Goal: Task Accomplishment & Management: Complete application form

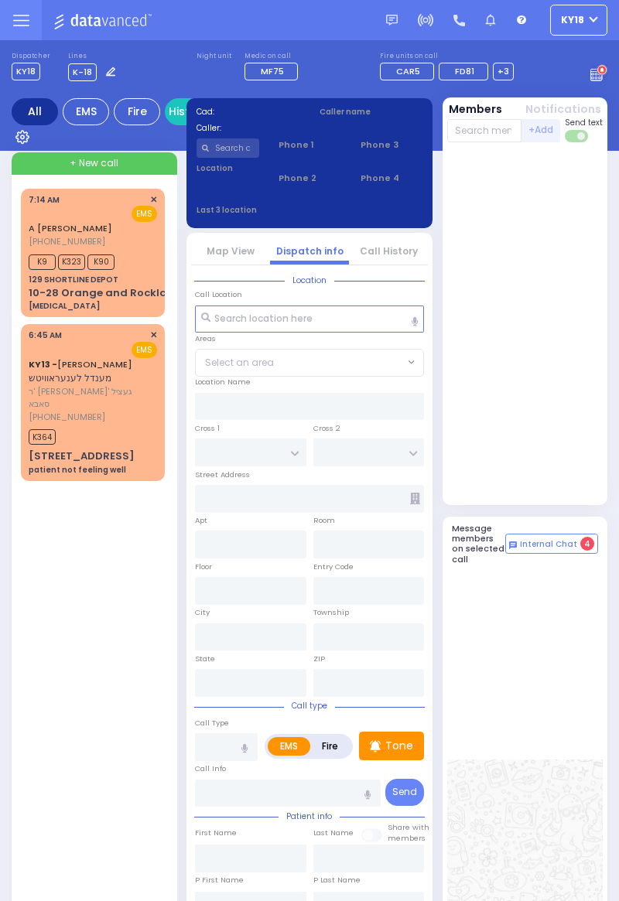
click at [116, 431] on div "K364" at bounding box center [93, 434] width 128 height 19
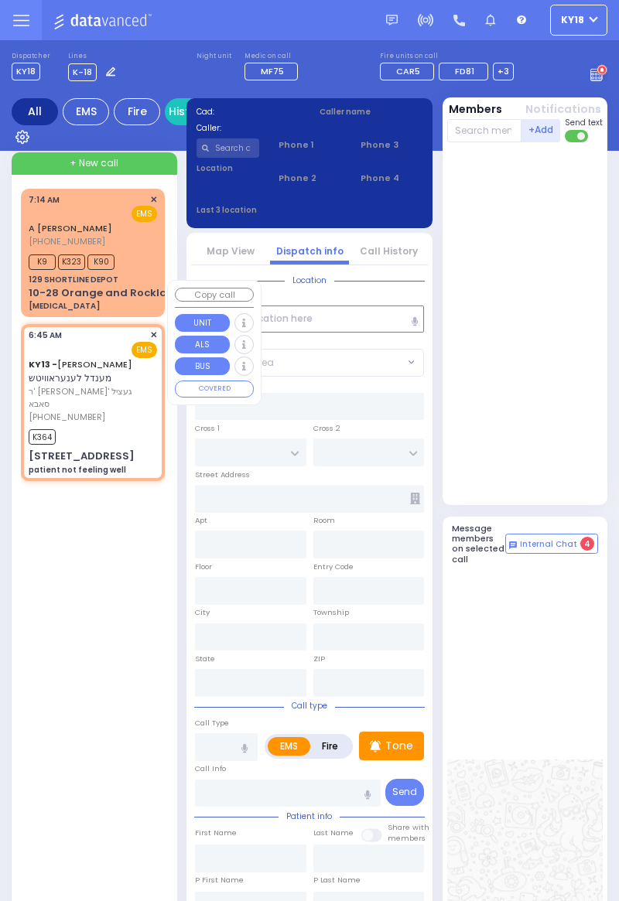
select select
type input "patient not feeling well"
radio input "true"
type input "MENDEL"
type input "[PERSON_NAME]"
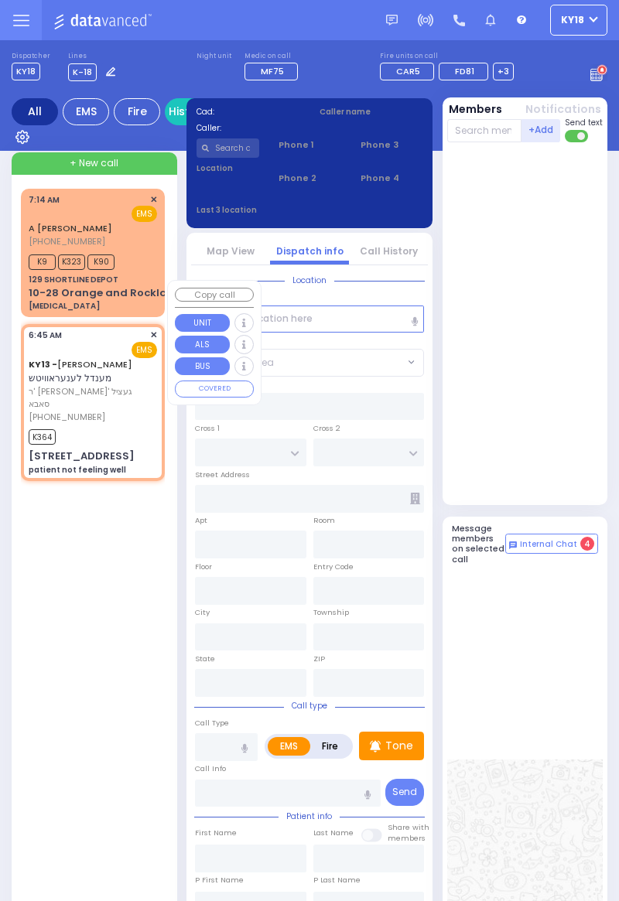
select select
type input "06:45"
type input "06:46"
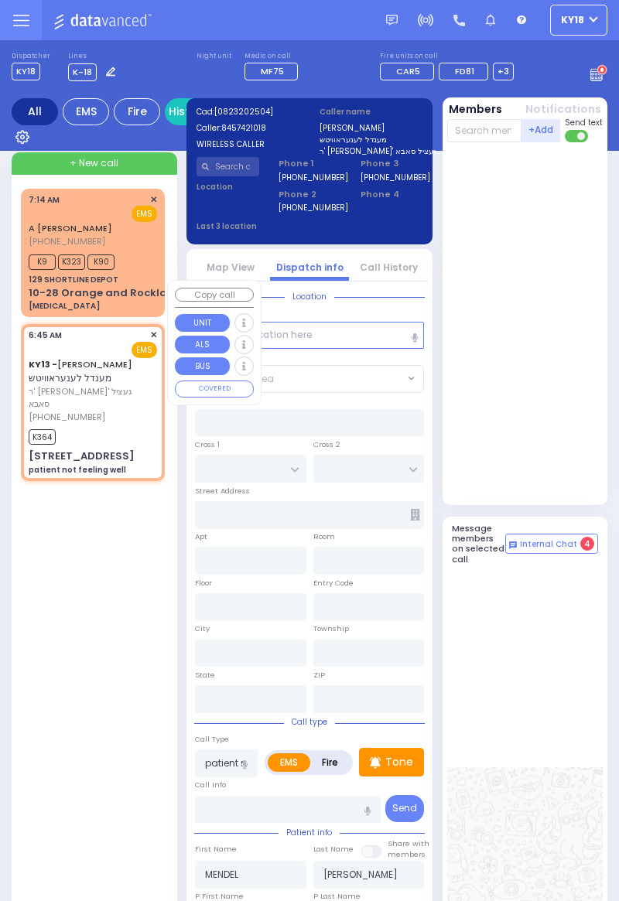
type input "CHEVRON RD"
type input "[GEOGRAPHIC_DATA]"
type input "[STREET_ADDRESS]"
type input "Monroe"
type input "[US_STATE]"
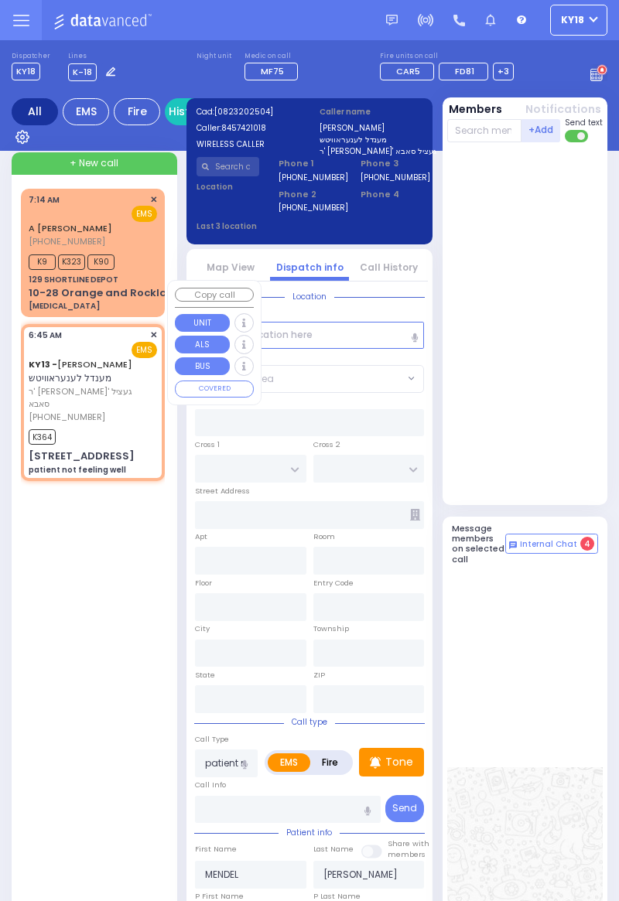
type input "10950"
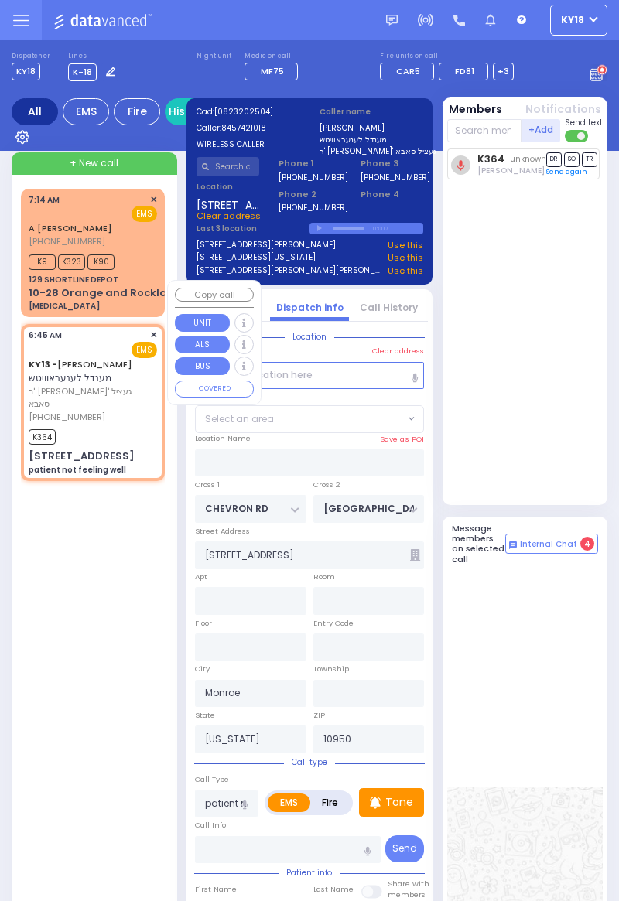
select select "SECTION 5"
click at [487, 132] on input "text" at bounding box center [484, 130] width 75 height 23
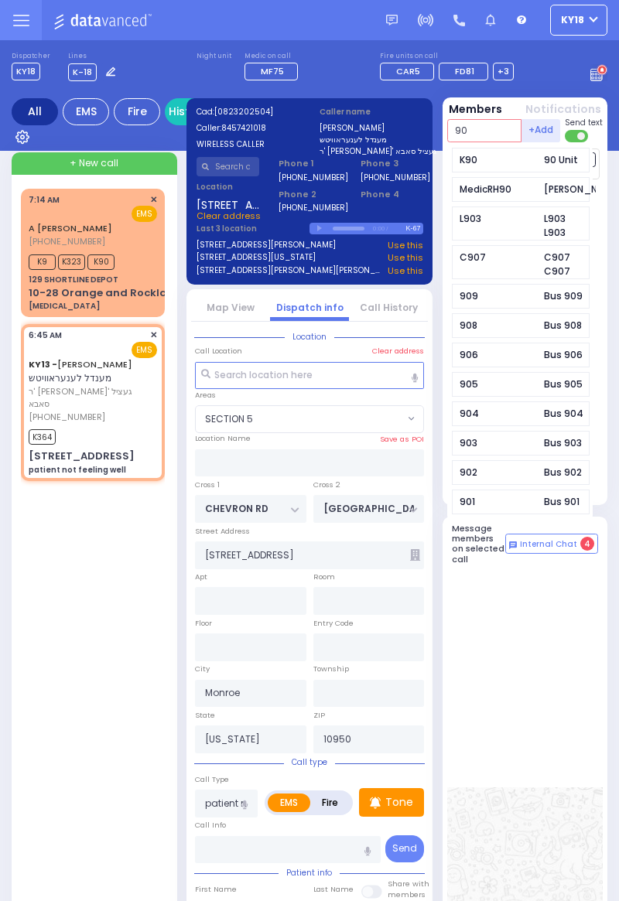
type input "90"
click at [490, 162] on div "K90" at bounding box center [497, 160] width 77 height 14
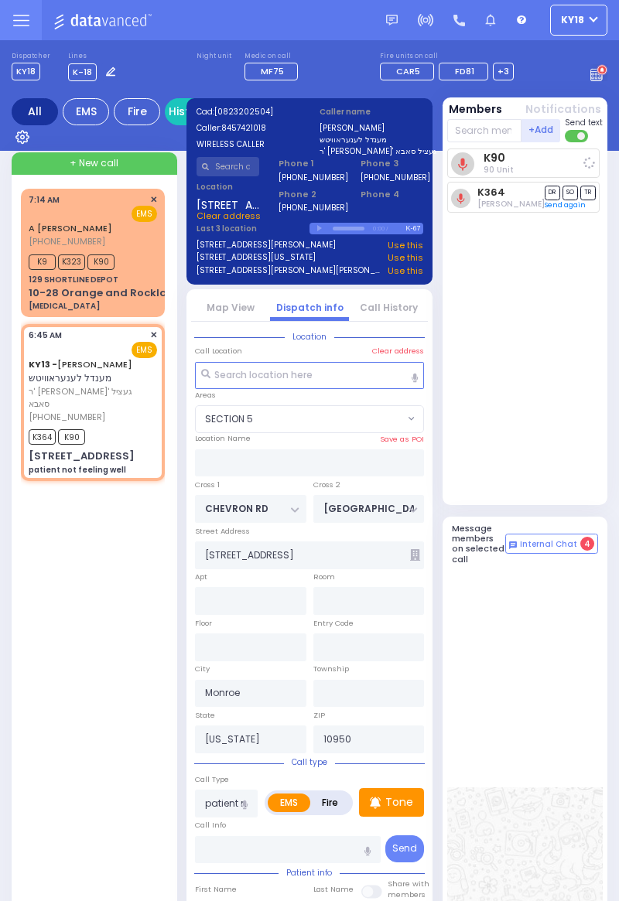
select select
radio input "true"
select select
select select "SECTION 5"
click at [473, 125] on input "text" at bounding box center [484, 130] width 75 height 23
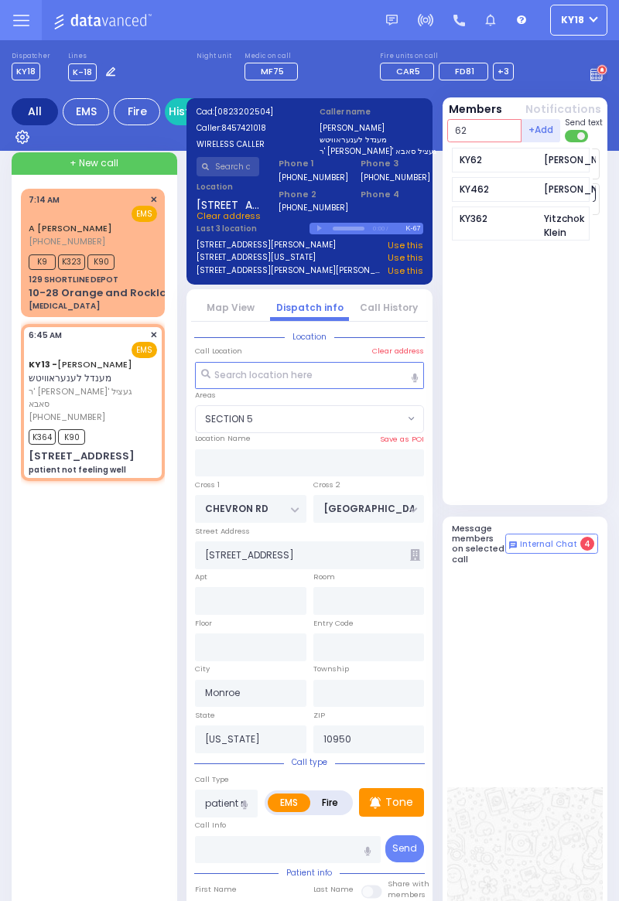
type input "62"
click at [500, 172] on div "KY62 [PERSON_NAME]" at bounding box center [521, 160] width 138 height 25
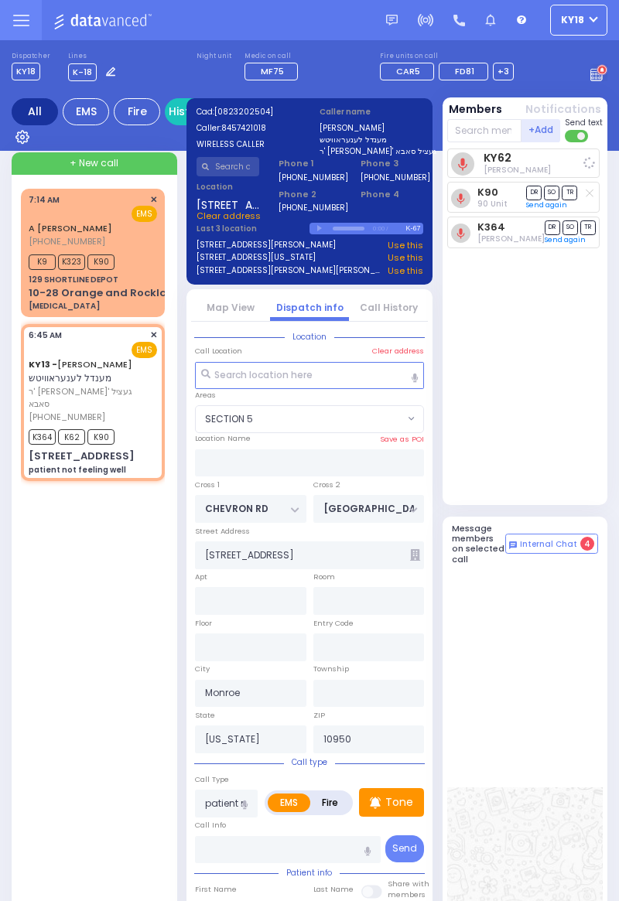
select select
radio input "true"
select select
select select "SECTION 5"
click at [85, 411] on span "[PHONE_NUMBER]" at bounding box center [67, 417] width 77 height 12
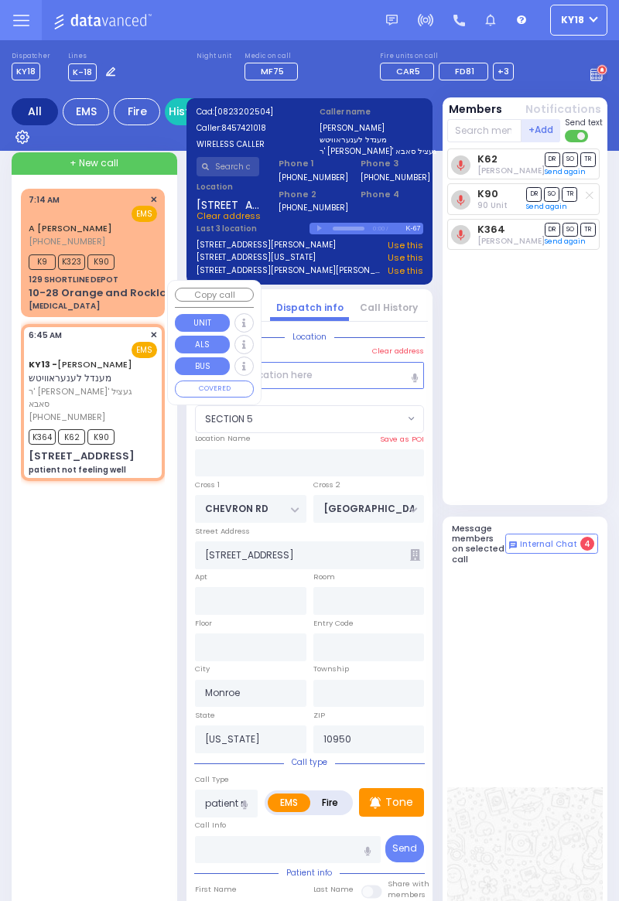
select select
radio input "true"
select select
click at [492, 135] on input "text" at bounding box center [484, 130] width 75 height 23
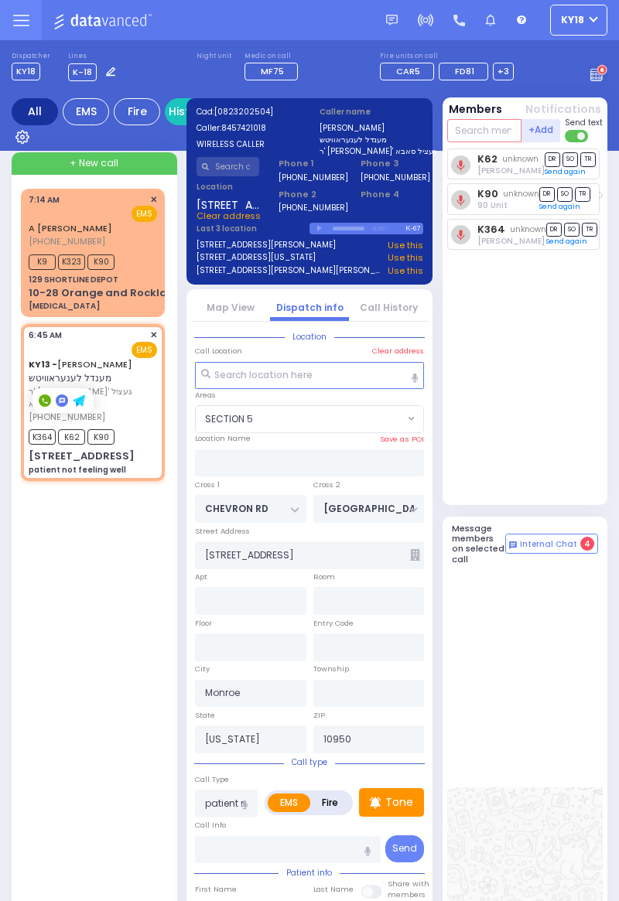
select select "SECTION 5"
type input "M3"
click at [507, 166] on div "Medic3 [PERSON_NAME]" at bounding box center [521, 160] width 138 height 25
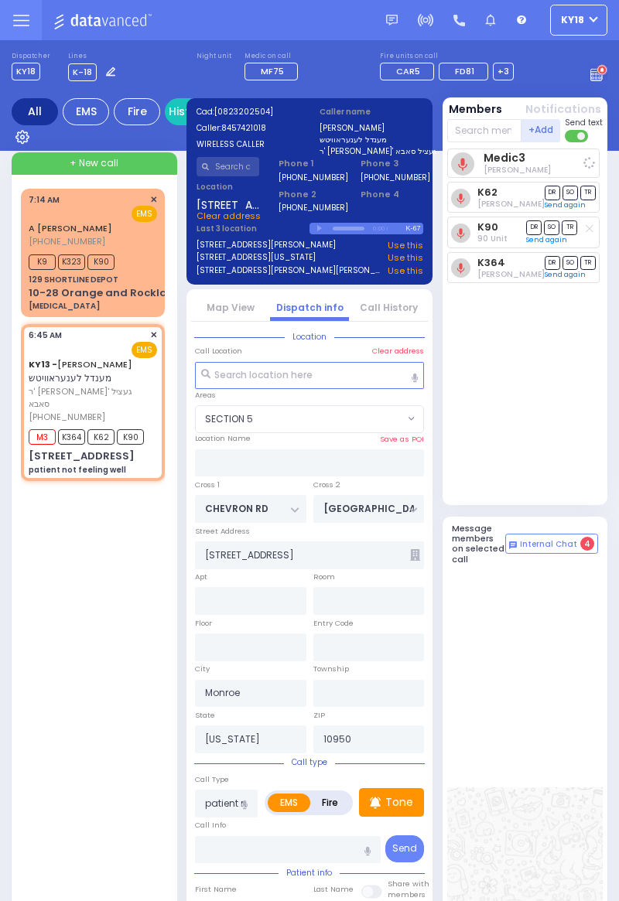
select select
radio input "true"
select select
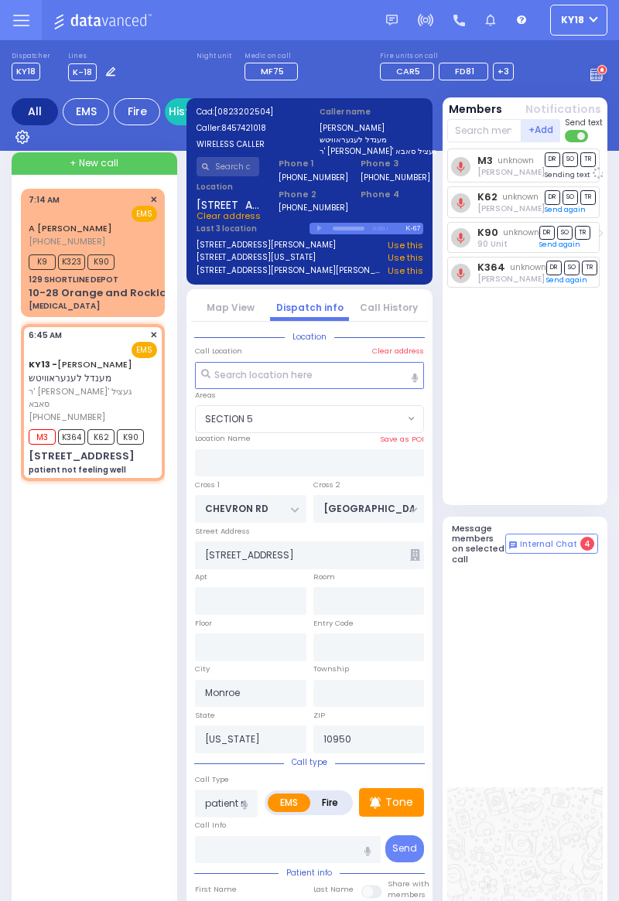
select select "SECTION 5"
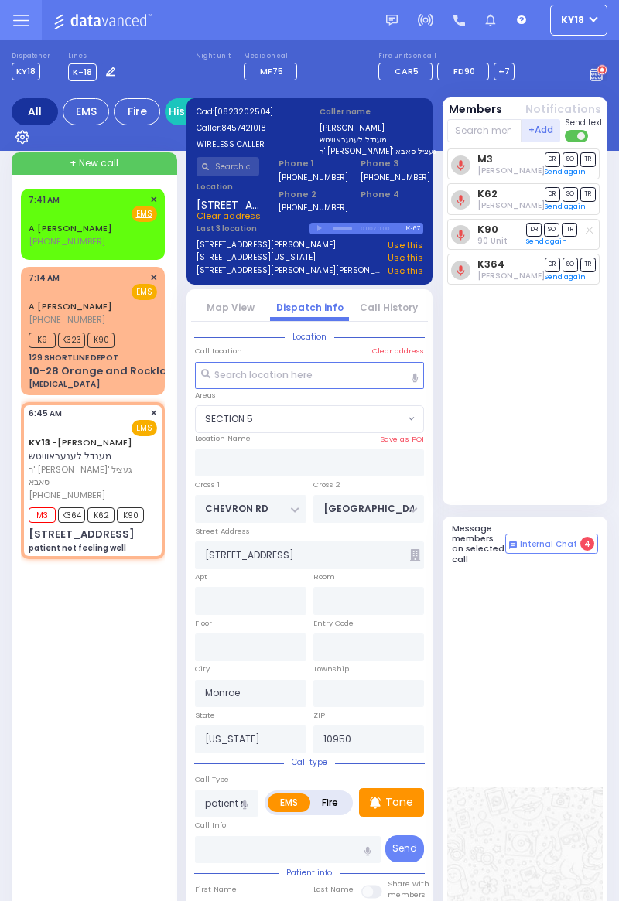
select select
radio input "true"
type input "Unknown"
select select "Year"
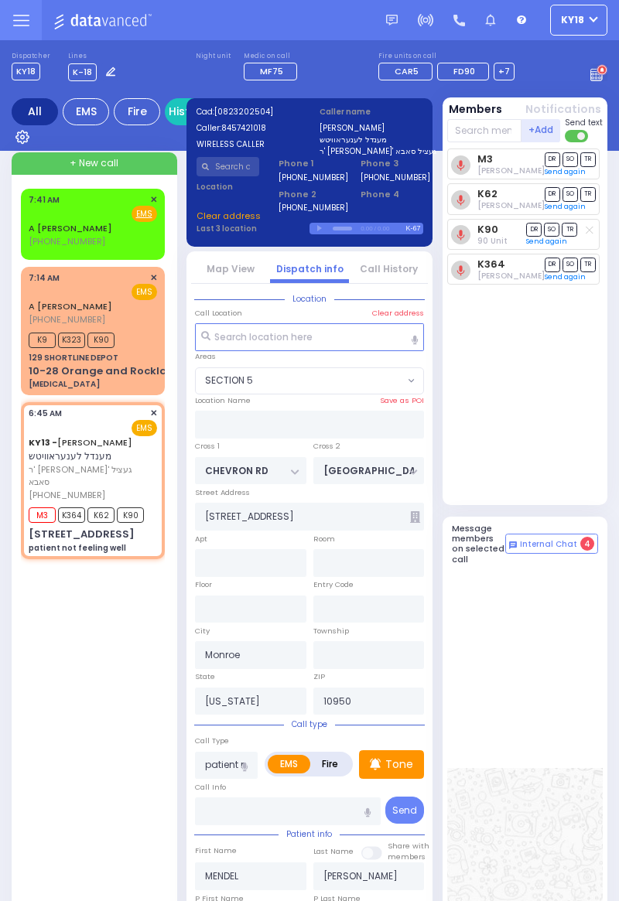
select select "SECTION 5"
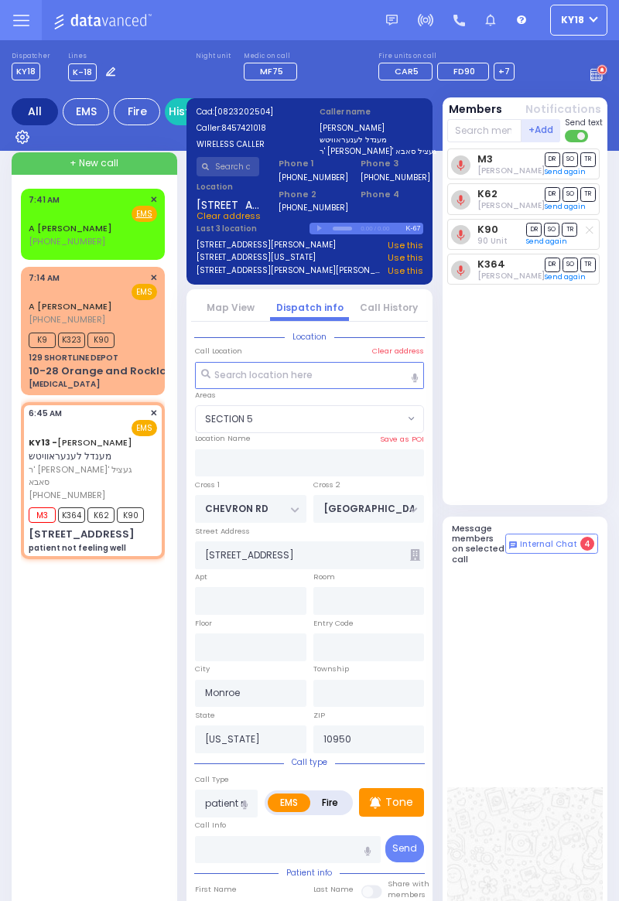
select select
radio input "true"
select select "Year"
select select "SECTION 5"
select select
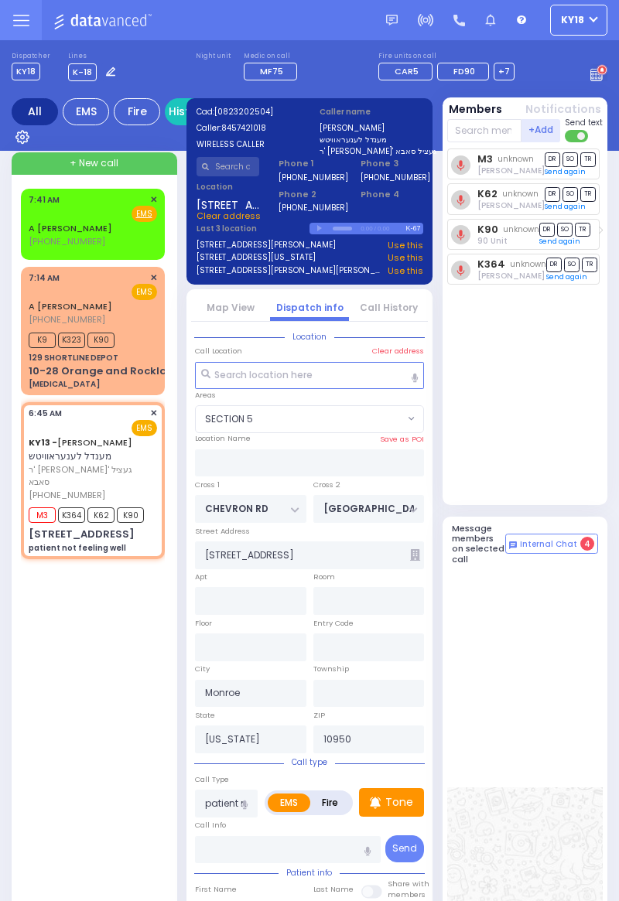
radio input "true"
select select "Year"
select select "SECTION 5"
select select
radio input "true"
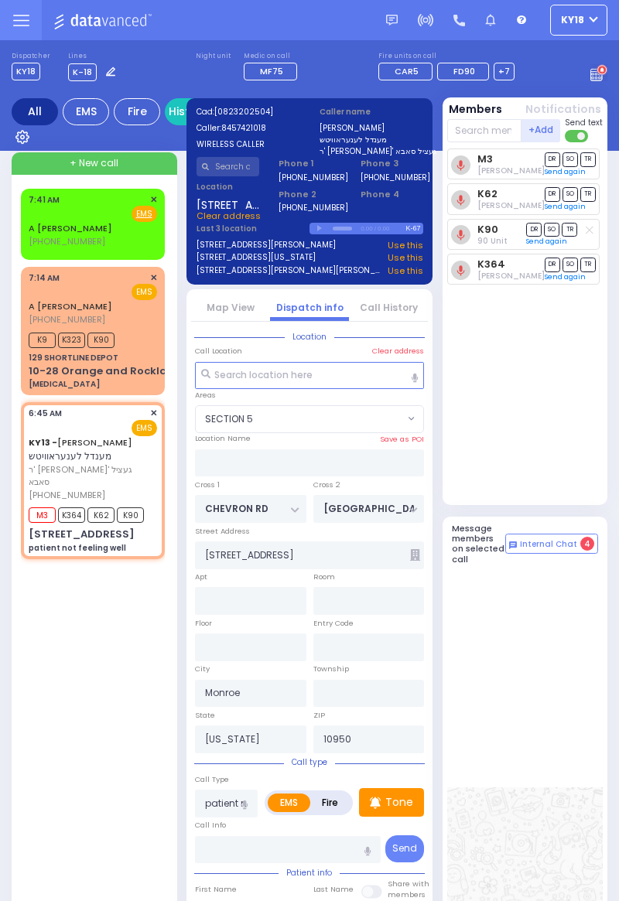
select select "Year"
select select "SECTION 5"
select select
radio input "true"
select select "Year"
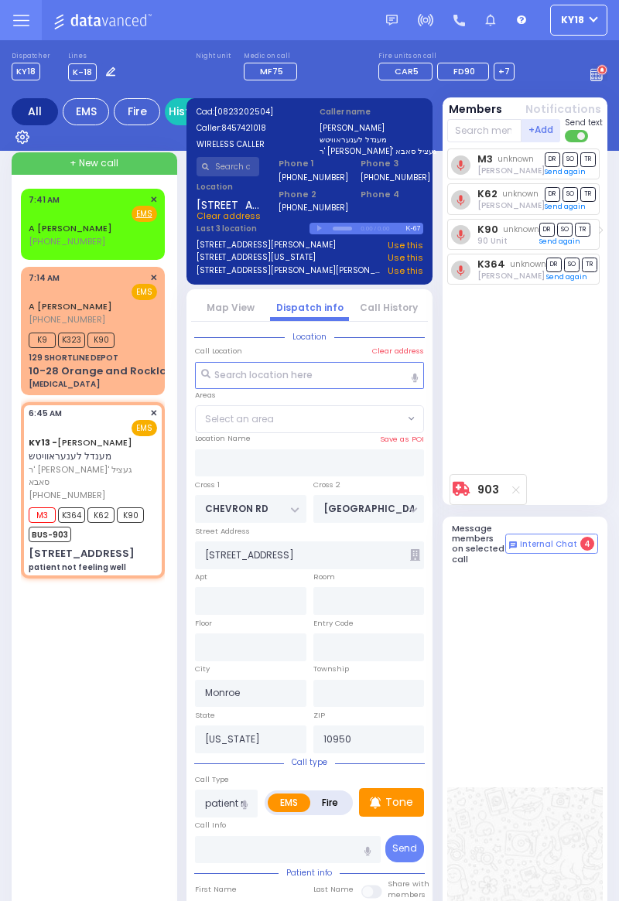
select select "SECTION 5"
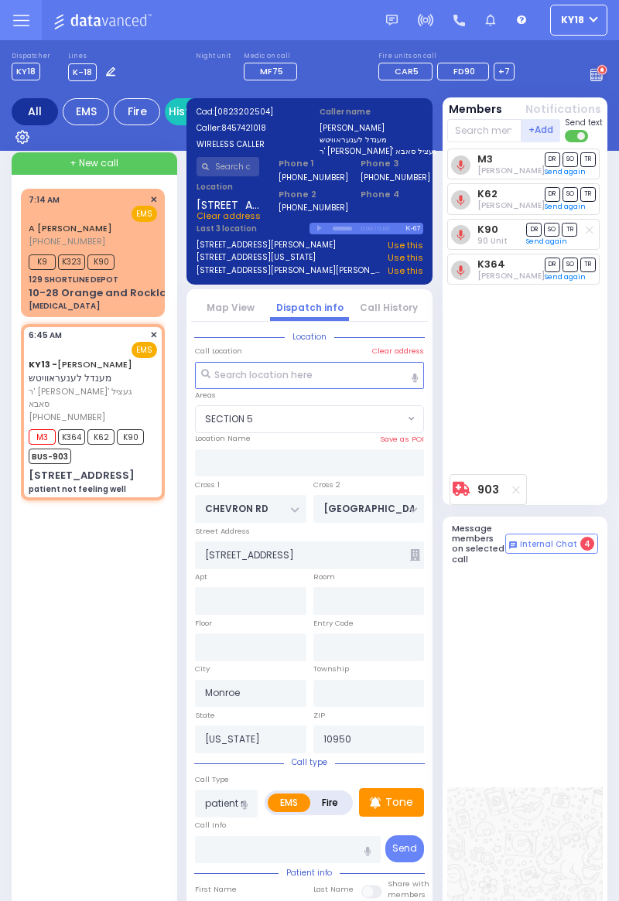
select select
radio input "true"
type input "[PERSON_NAME]"
type input "66"
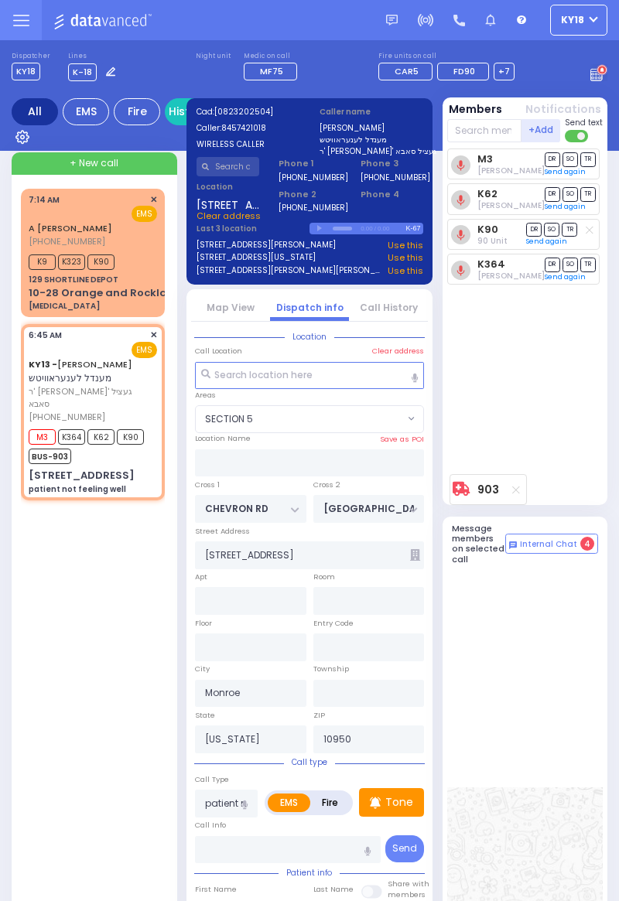
select select "Year"
select select "[DEMOGRAPHIC_DATA]"
select select "SECTION 5"
select select
radio input "true"
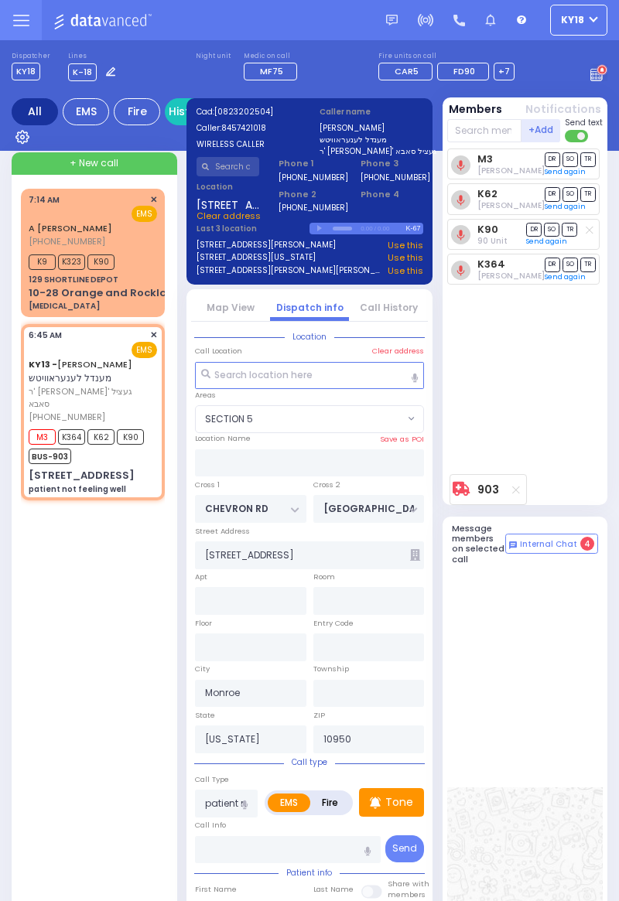
select select "Year"
select select "[DEMOGRAPHIC_DATA]"
select select "SECTION 5"
select select
radio input "true"
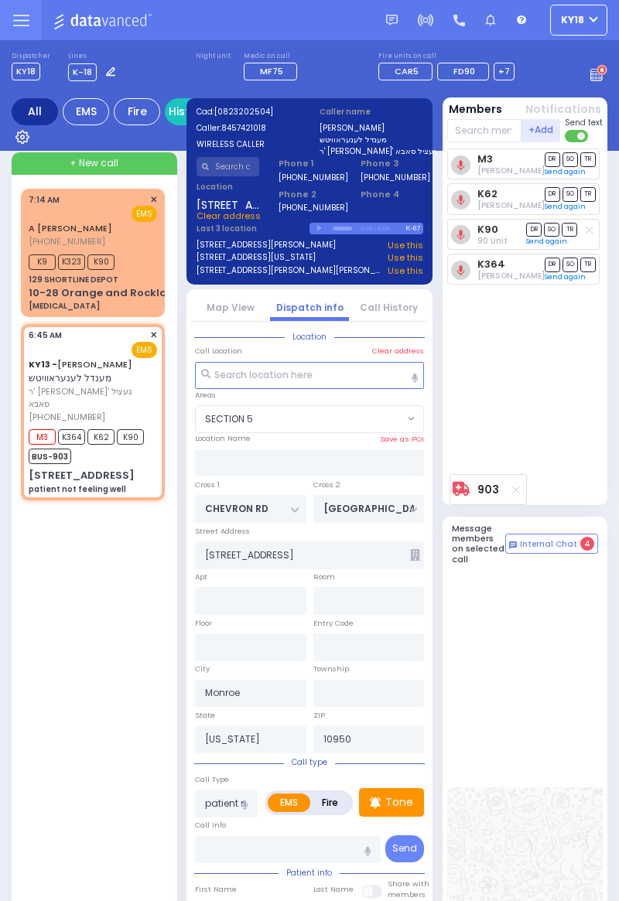
select select "Year"
select select "[DEMOGRAPHIC_DATA]"
select select "SECTION 5"
select select
radio input "true"
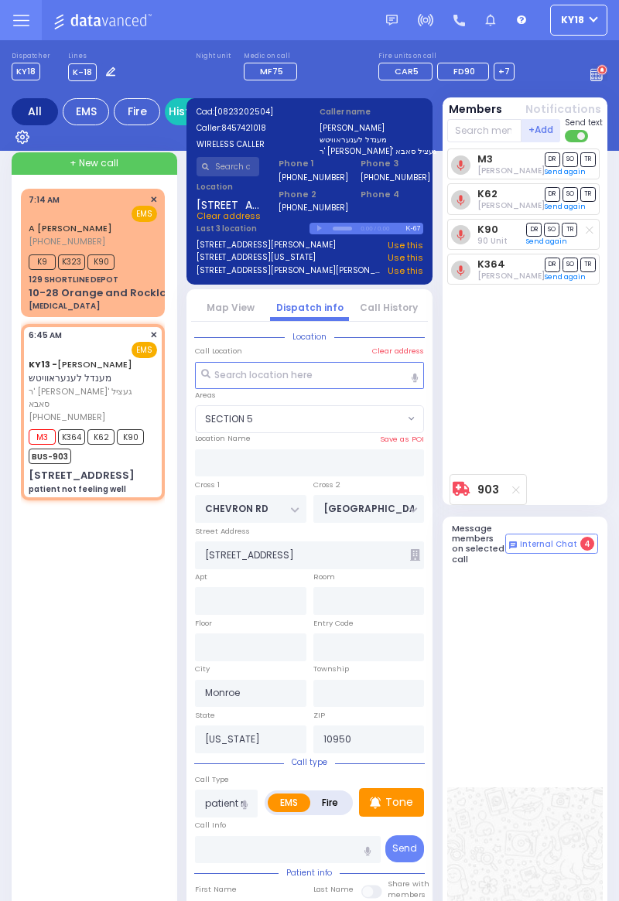
select select "Year"
select select "[DEMOGRAPHIC_DATA]"
select select "SECTION 5"
select select
radio input "true"
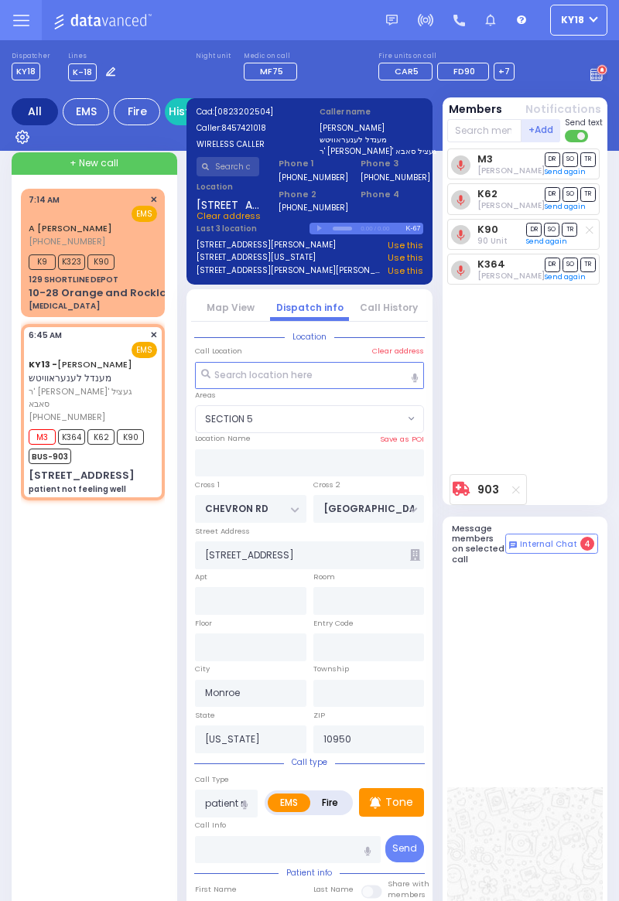
select select "Year"
select select "[DEMOGRAPHIC_DATA]"
select select "SECTION 5"
select select
radio input "true"
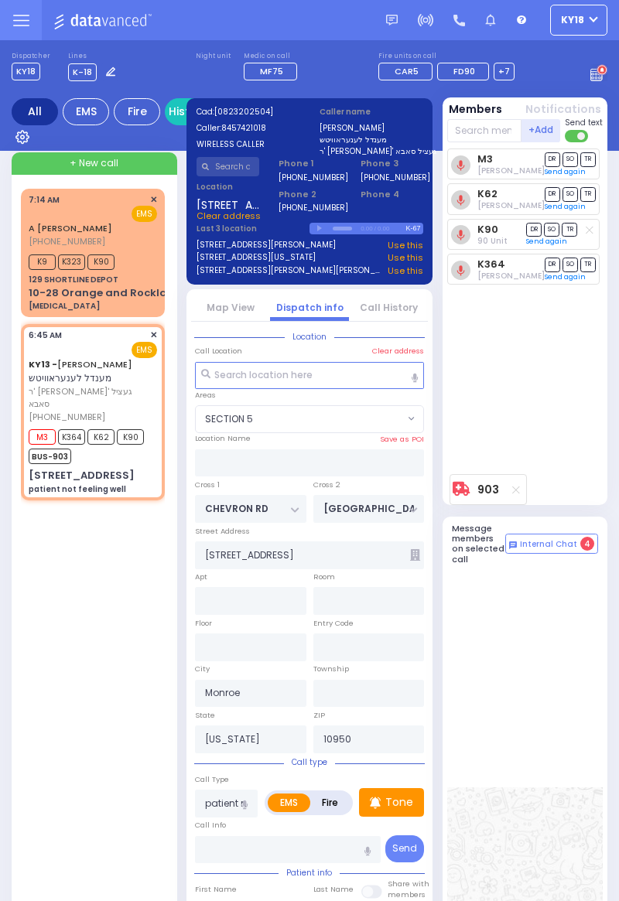
select select "Year"
select select "[DEMOGRAPHIC_DATA]"
select select "SECTION 5"
